Goal: Check status: Check status

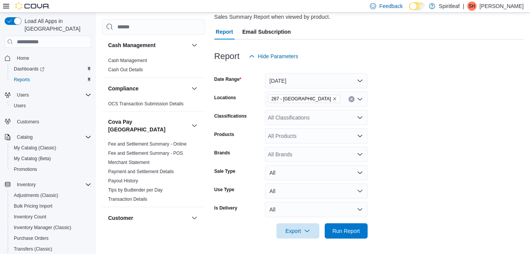
scroll to position [557, 0]
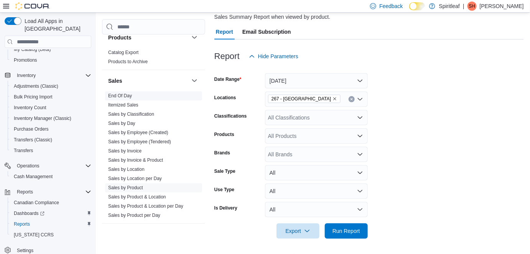
click at [130, 94] on link "End Of Day" at bounding box center [120, 96] width 24 height 5
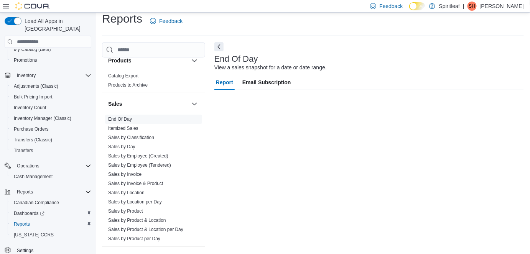
scroll to position [8, 0]
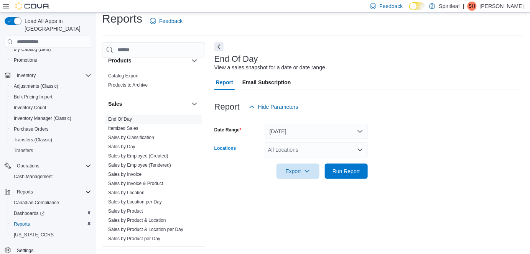
click at [328, 152] on div "All Locations" at bounding box center [316, 149] width 103 height 15
type input "***"
click at [329, 162] on span "267 - [GEOGRAPHIC_DATA]" at bounding box center [328, 163] width 70 height 8
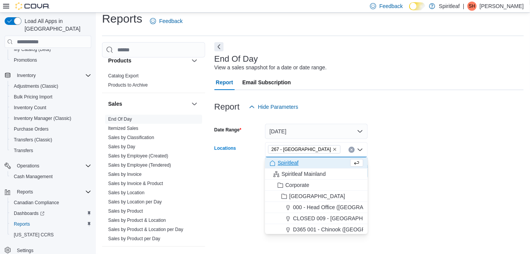
click at [393, 153] on form "Date Range [DATE] Locations 267 - [GEOGRAPHIC_DATA] Combo box. Selected. 267 - …" at bounding box center [368, 147] width 309 height 64
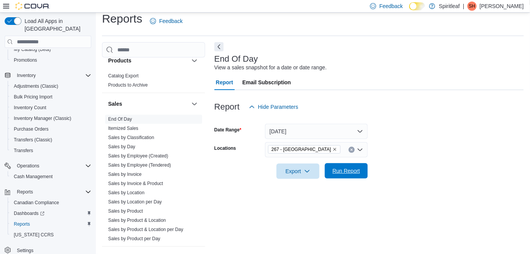
click at [344, 171] on span "Run Report" at bounding box center [346, 171] width 28 height 8
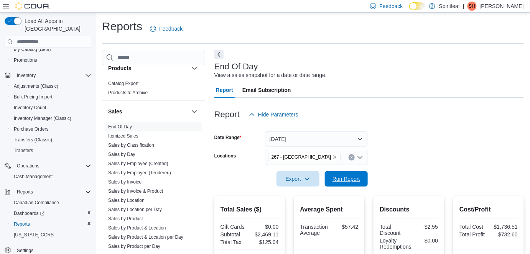
drag, startPoint x: 334, startPoint y: 177, endPoint x: 432, endPoint y: 143, distance: 103.5
click at [335, 177] on span "Run Report" at bounding box center [346, 179] width 28 height 8
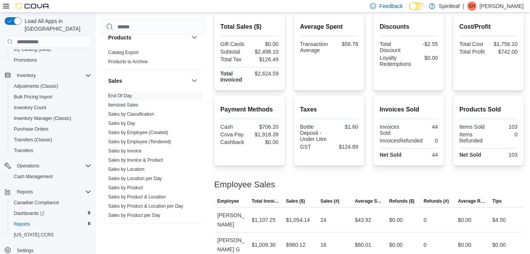
scroll to position [189, 0]
